Goal: Navigation & Orientation: Find specific page/section

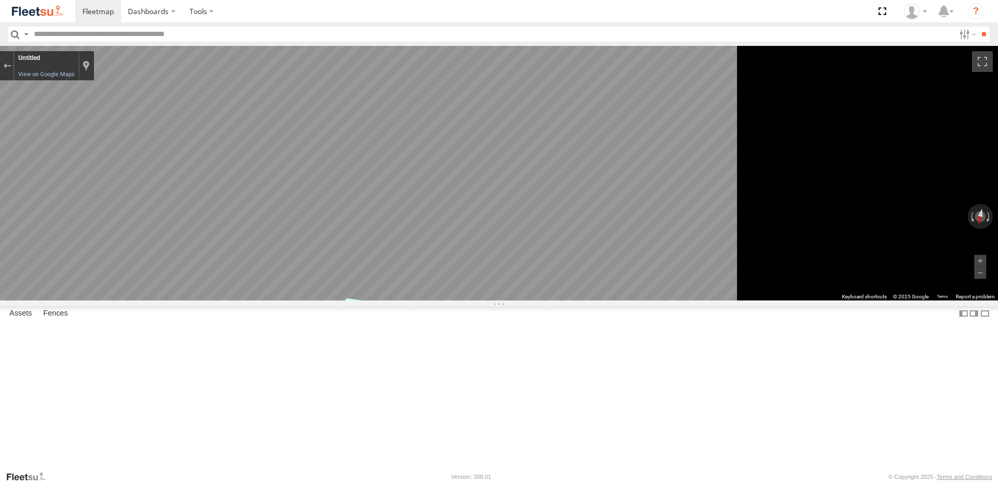
click at [390, 303] on icon "Go Southeast" at bounding box center [352, 303] width 76 height 27
click at [227, 258] on main "← Move left → Move right ↑ Move up ↓ Move down + Zoom in - Zoom out Home Jump l…" at bounding box center [499, 258] width 998 height 425
click at [419, 280] on icon "Go Northwest" at bounding box center [381, 279] width 75 height 27
click at [392, 274] on icon "Go Northwest" at bounding box center [354, 277] width 76 height 29
click at [390, 275] on icon "Go Northwest" at bounding box center [352, 277] width 76 height 29
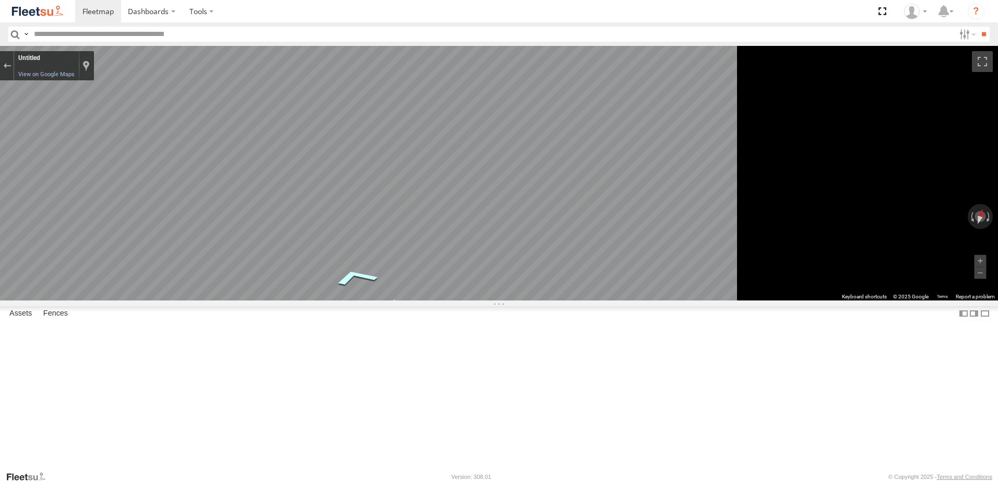
click at [393, 275] on icon "Go Northwest" at bounding box center [355, 277] width 75 height 28
click at [410, 279] on icon "Go Northwest" at bounding box center [374, 278] width 69 height 24
click at [125, 255] on main "← Move left → Move right ↑ Move up ↓ Move down + Zoom in - Zoom out Home Jump l…" at bounding box center [499, 258] width 998 height 425
click at [387, 293] on icon "Go Southeast" at bounding box center [348, 295] width 78 height 30
click at [998, 247] on html "Dashboards" at bounding box center [499, 241] width 998 height 482
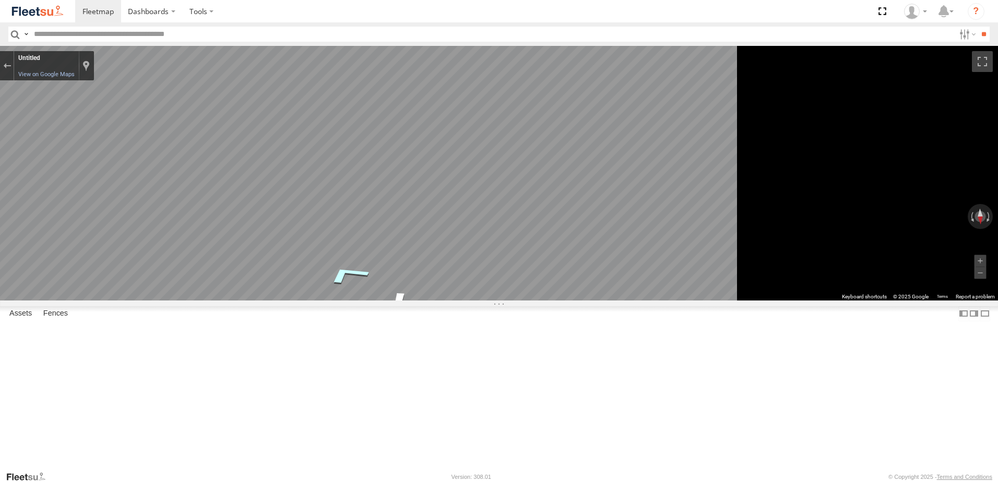
click at [386, 278] on icon "Go Southeast" at bounding box center [347, 274] width 78 height 32
click at [388, 278] on icon "Go Southeast" at bounding box center [349, 273] width 78 height 31
click at [387, 278] on icon "Go Southeast" at bounding box center [349, 273] width 78 height 31
click at [381, 278] on icon "Go Southeast" at bounding box center [342, 275] width 78 height 33
click at [381, 278] on icon "Go Southeast" at bounding box center [342, 276] width 78 height 33
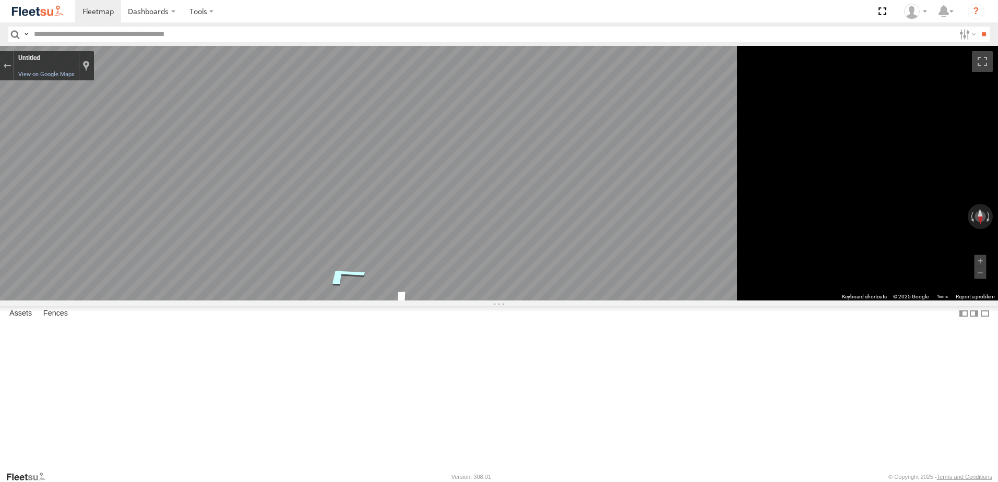
click at [383, 278] on icon "Go Southeast" at bounding box center [344, 275] width 78 height 33
click at [239, 283] on main "← Move left → Move right ↑ Move up ↓ Move down + Zoom in - Zoom out Home Jump l…" at bounding box center [499, 258] width 998 height 425
click at [395, 292] on icon "Go Northwest" at bounding box center [360, 293] width 72 height 24
click at [391, 309] on icon "Go Northwest" at bounding box center [353, 306] width 76 height 26
click at [393, 302] on icon "Go Northwest" at bounding box center [356, 303] width 74 height 25
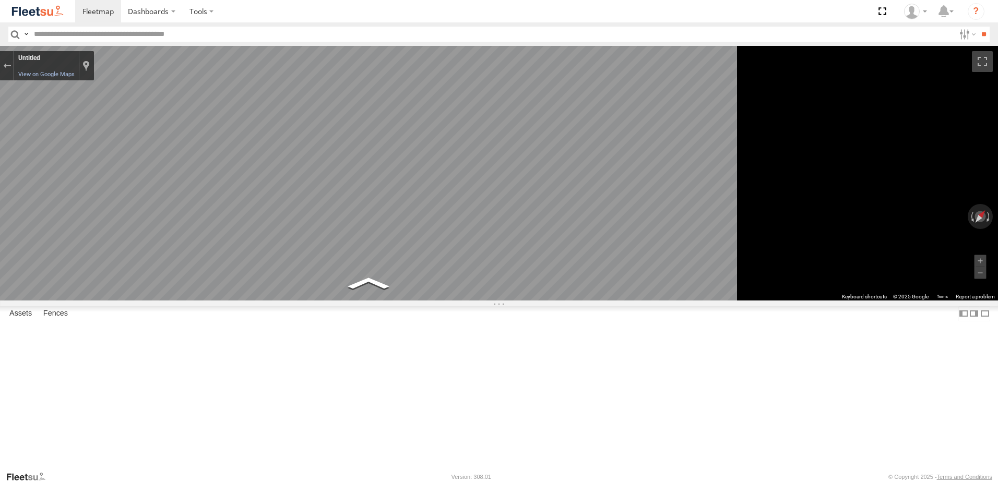
click at [400, 318] on icon "Go Southeast" at bounding box center [368, 316] width 63 height 20
click at [405, 318] on icon "Go Southeast" at bounding box center [372, 315] width 66 height 21
click at [411, 292] on icon "Go Southeast" at bounding box center [376, 288] width 70 height 28
click at [373, 272] on icon "Go Northwest" at bounding box center [336, 274] width 74 height 35
click at [439, 285] on icon "Go Southeast" at bounding box center [403, 283] width 71 height 33
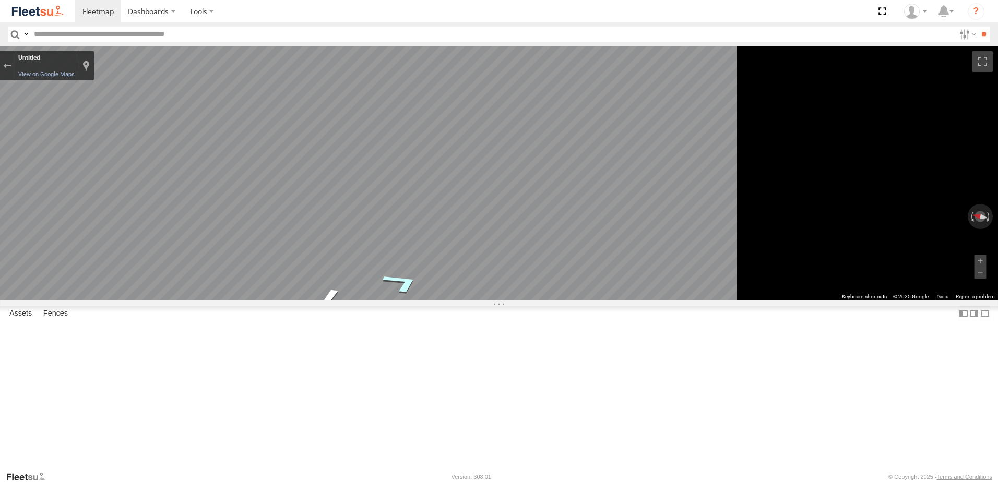
click at [438, 285] on icon "Go Southeast" at bounding box center [401, 282] width 73 height 33
click at [439, 285] on icon "Go Southeast" at bounding box center [401, 282] width 73 height 33
click at [392, 292] on icon "Go Northwest" at bounding box center [354, 290] width 76 height 27
click at [398, 291] on icon "Go Northwest" at bounding box center [365, 289] width 66 height 21
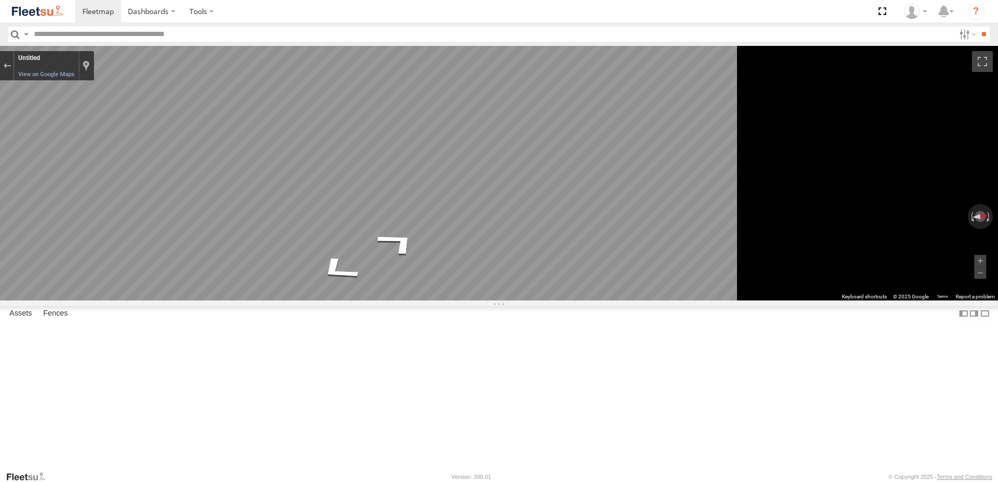
click at [223, 258] on main "← Move left → Move right ↑ Move up ↓ Move down + Zoom in - Zoom out Home Jump l…" at bounding box center [499, 258] width 998 height 425
click at [203, 206] on main "← Move left → Move right ↑ Move up ↓ Move down + Zoom in - Zoom out Home Jump l…" at bounding box center [499, 258] width 998 height 425
click at [32, 16] on img at bounding box center [37, 11] width 54 height 14
